Goal: Task Accomplishment & Management: Complete application form

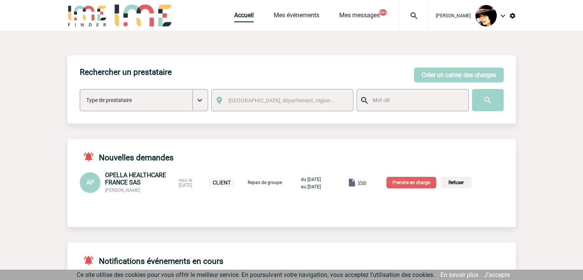
click at [366, 182] on span "Voir" at bounding box center [362, 182] width 8 height 5
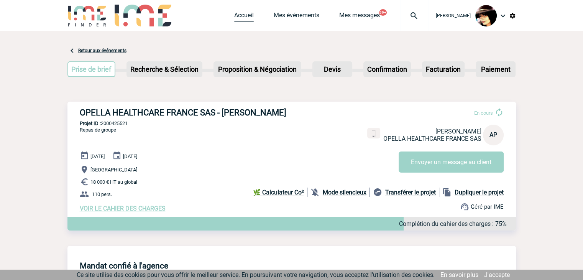
click at [234, 16] on link "Accueil" at bounding box center [244, 17] width 20 height 11
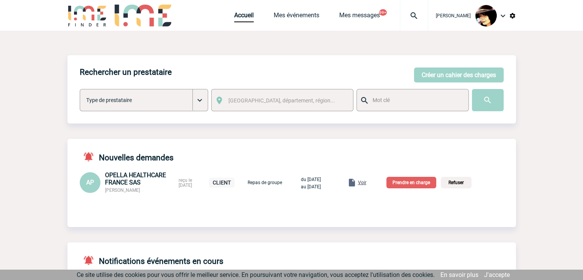
click at [417, 184] on p "Prendre en charge" at bounding box center [411, 183] width 50 height 12
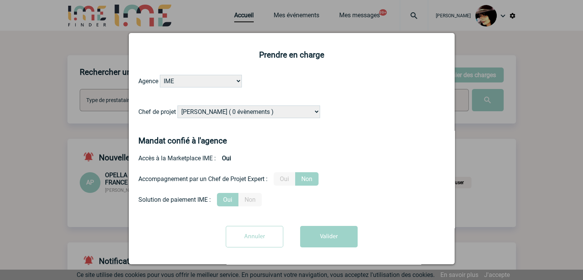
click at [245, 109] on select "Alizée VERLAGUET ( 0 évènements ) Anne-Françoise BONHOMME ( 178 évènements ) An…" at bounding box center [248, 111] width 143 height 13
select select "121547"
click at [245, 109] on select "Alizée VERLAGUET ( 0 évènements ) Anne-Françoise BONHOMME ( 178 évènements ) An…" at bounding box center [248, 111] width 143 height 13
click at [282, 177] on label "Oui" at bounding box center [284, 178] width 21 height 13
click at [0, 0] on input "Oui" at bounding box center [0, 0] width 0 height 0
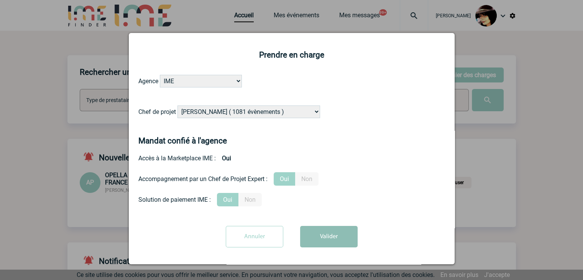
click at [313, 238] on button "Valider" at bounding box center [329, 236] width 58 height 21
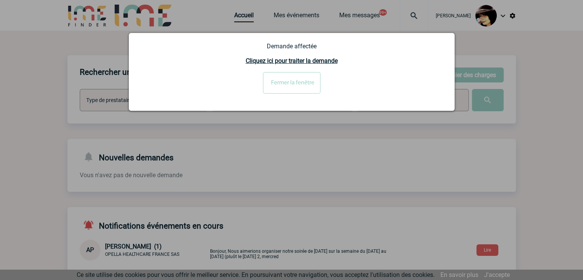
click at [280, 82] on input "Fermer la fenêtre" at bounding box center [292, 82] width 58 height 21
